Goal: Find specific page/section: Find specific page/section

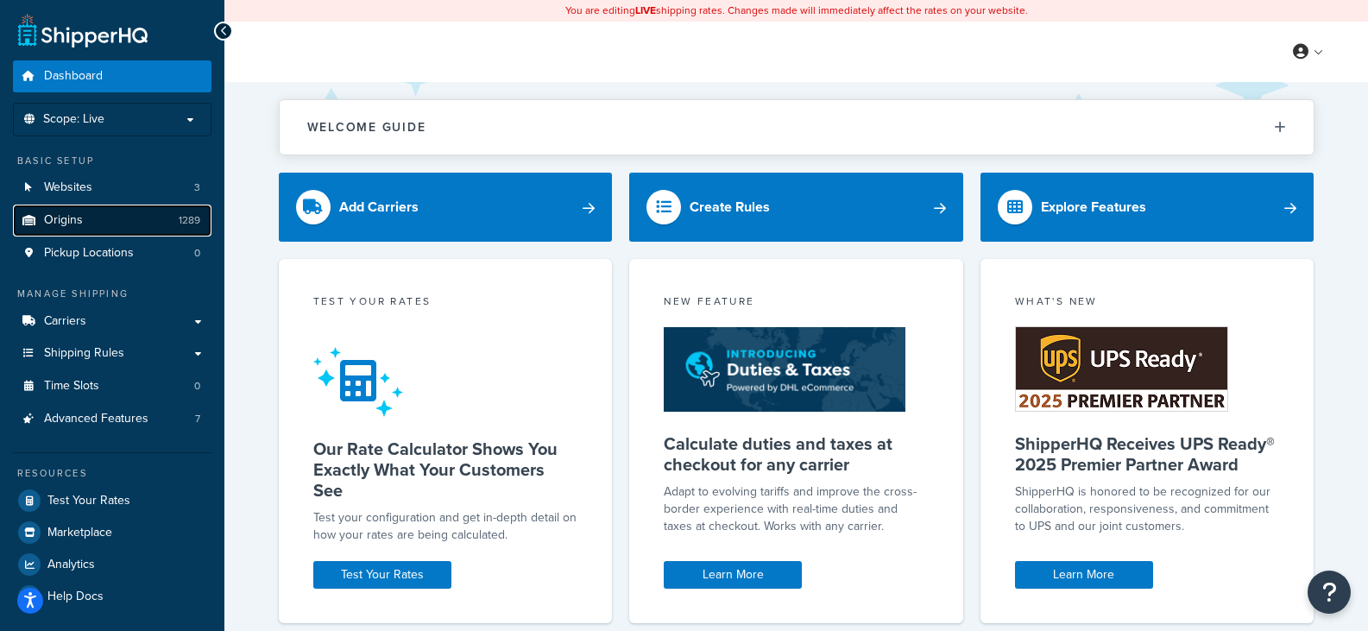
click at [110, 217] on link "Origins 1289" at bounding box center [112, 220] width 198 height 32
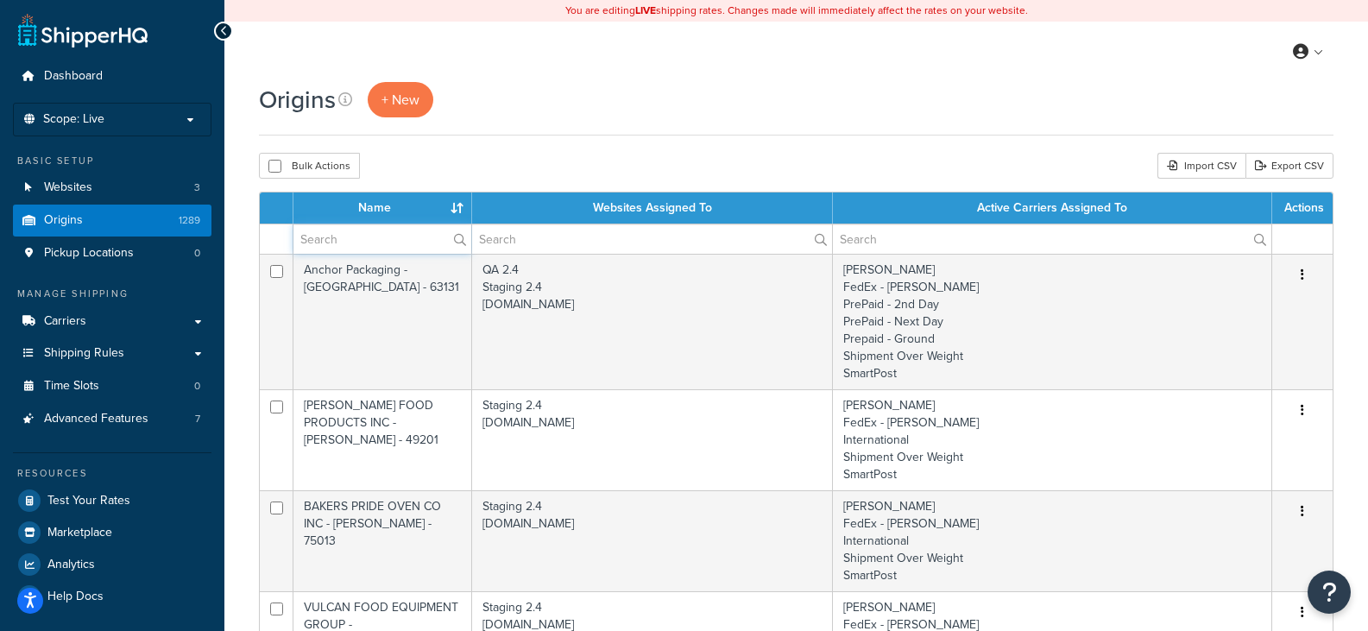
click at [375, 240] on input "text" at bounding box center [382, 238] width 178 height 29
click at [378, 236] on input "text" at bounding box center [382, 238] width 178 height 29
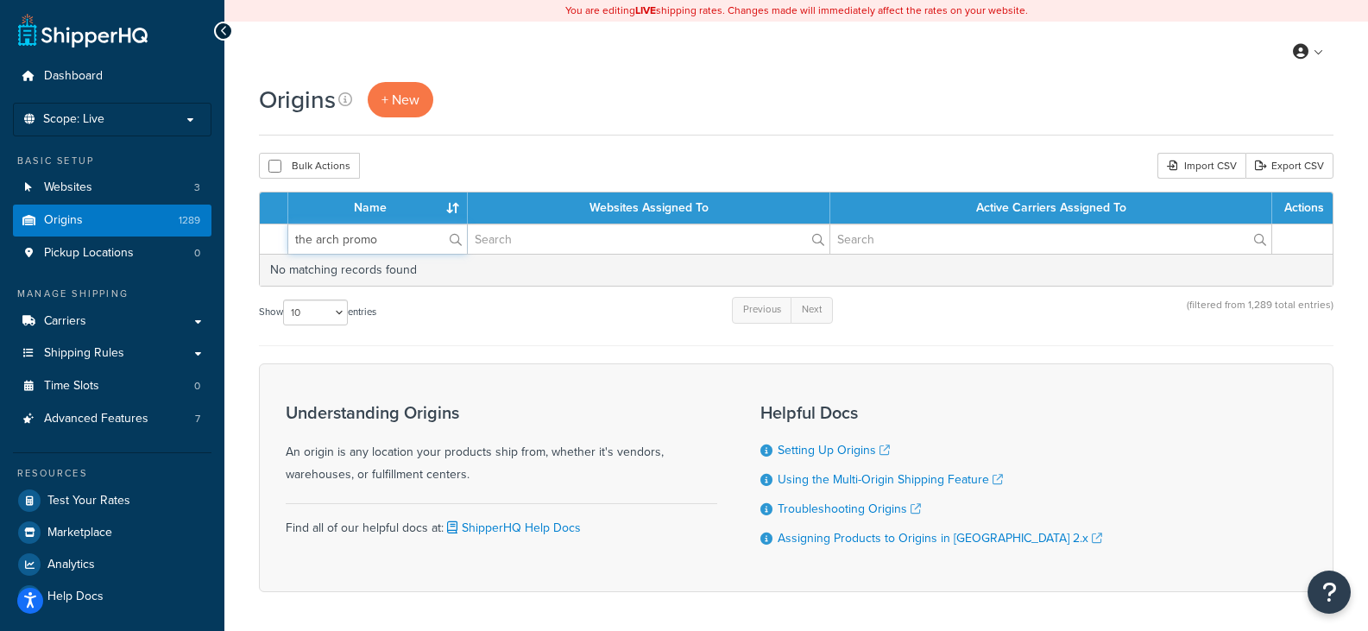
drag, startPoint x: 397, startPoint y: 236, endPoint x: 248, endPoint y: 263, distance: 150.8
click at [248, 263] on div "Origins + New Bulk Actions Duplicate [GEOGRAPHIC_DATA] Import CSV Export CSV Co…" at bounding box center [795, 367] width 1143 height 570
click at [455, 237] on label "showdown" at bounding box center [377, 238] width 179 height 29
click at [455, 237] on input "showdown" at bounding box center [377, 238] width 179 height 29
click at [471, 143] on div "Origins + New Bulk Actions Duplicate [GEOGRAPHIC_DATA] Import CSV Export CSV Co…" at bounding box center [795, 367] width 1143 height 570
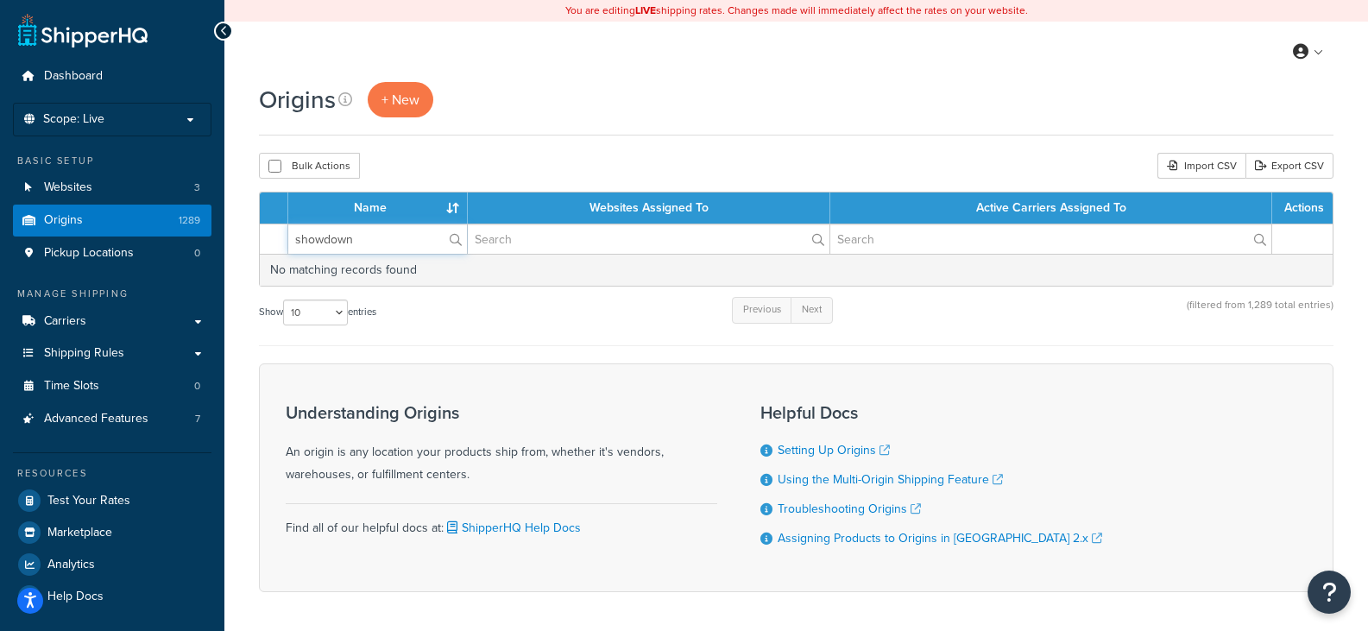
click at [415, 241] on input "showdown" at bounding box center [377, 238] width 179 height 29
drag, startPoint x: 374, startPoint y: 248, endPoint x: 170, endPoint y: 225, distance: 205.8
click at [170, 225] on div "Dashboard Scope: Live Development Integration Test Basic Setup Websites 3 Origi…" at bounding box center [684, 347] width 1368 height 695
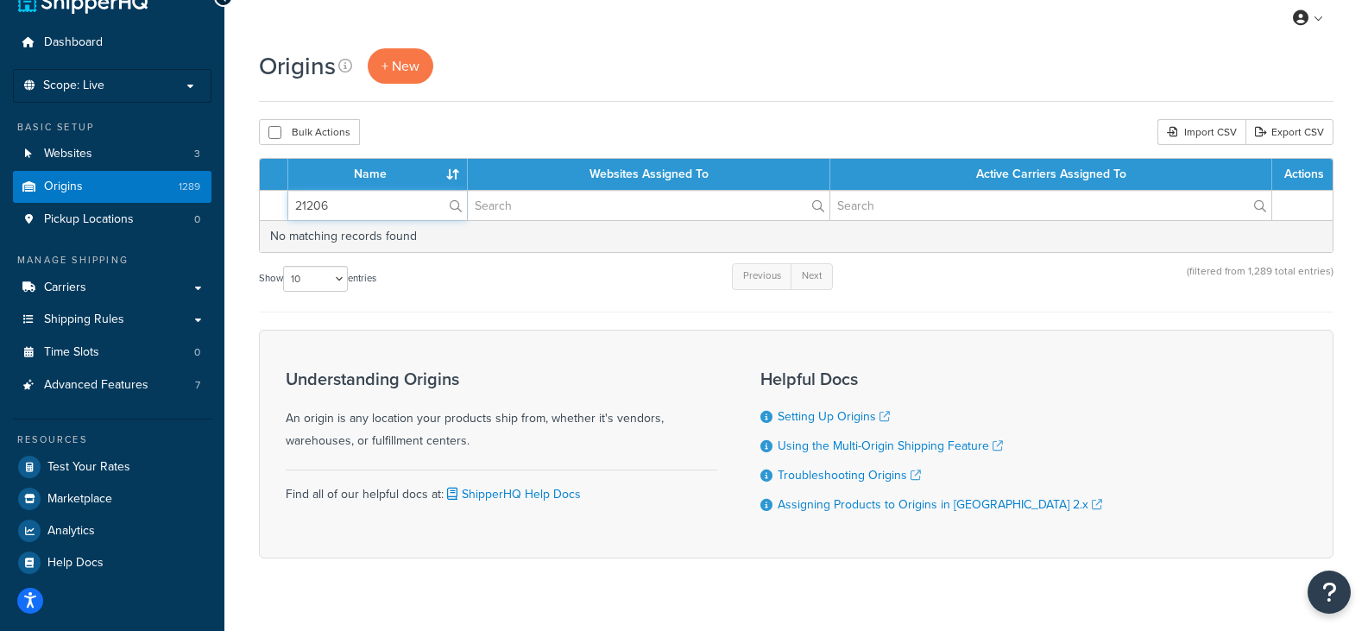
scroll to position [65, 0]
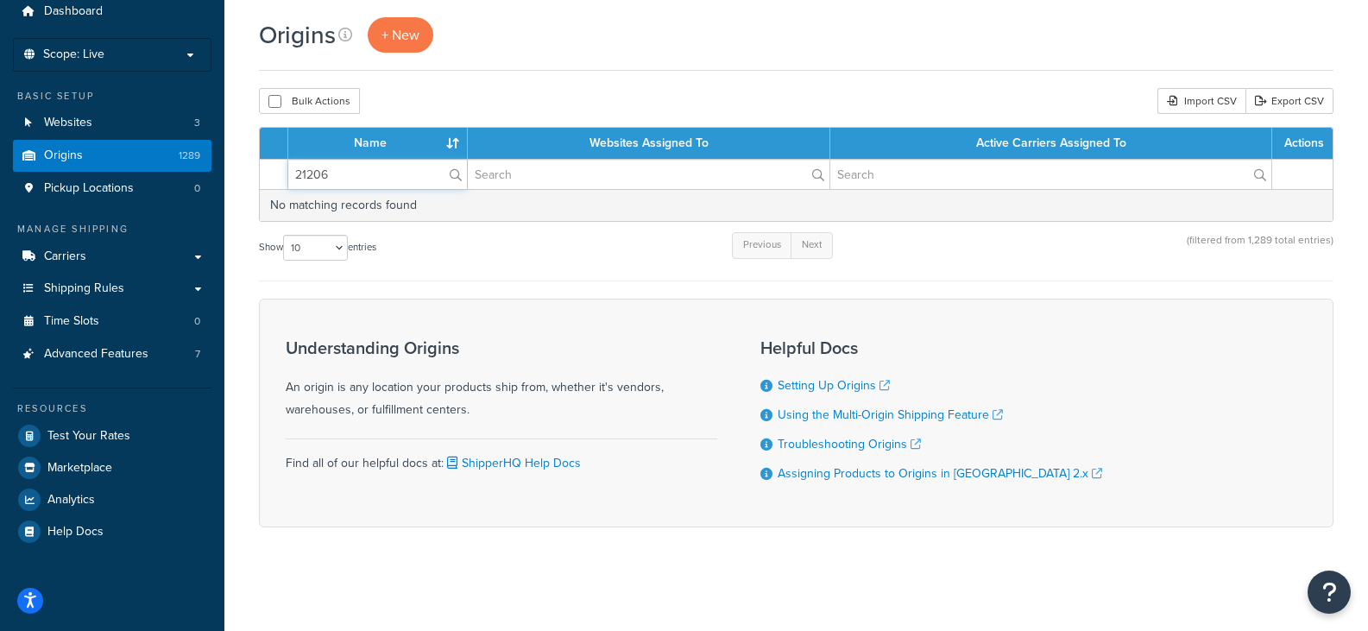
drag, startPoint x: 354, startPoint y: 179, endPoint x: 260, endPoint y: 185, distance: 94.2
click at [260, 185] on tr "21206" at bounding box center [796, 174] width 1072 height 30
type input "55430"
click at [452, 173] on label "55430" at bounding box center [377, 174] width 179 height 29
click at [452, 173] on input "55430" at bounding box center [377, 174] width 179 height 29
